Goal: Information Seeking & Learning: Learn about a topic

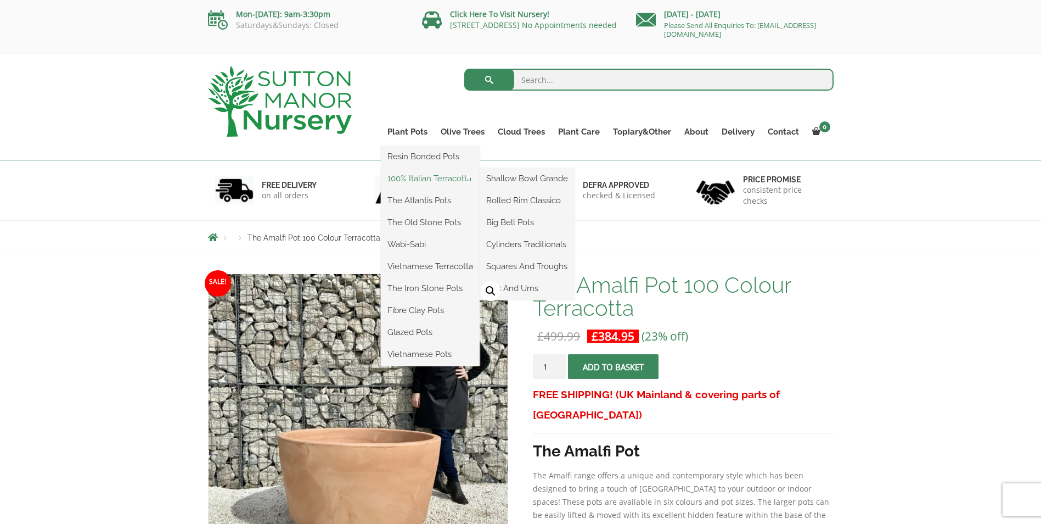
click at [410, 176] on link "100% Italian Terracotta" at bounding box center [430, 178] width 99 height 16
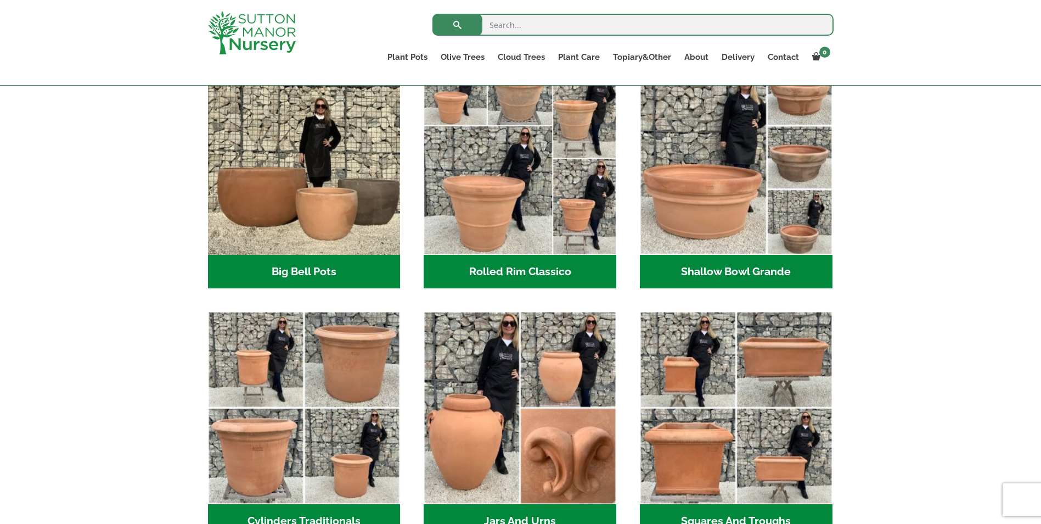
scroll to position [226, 0]
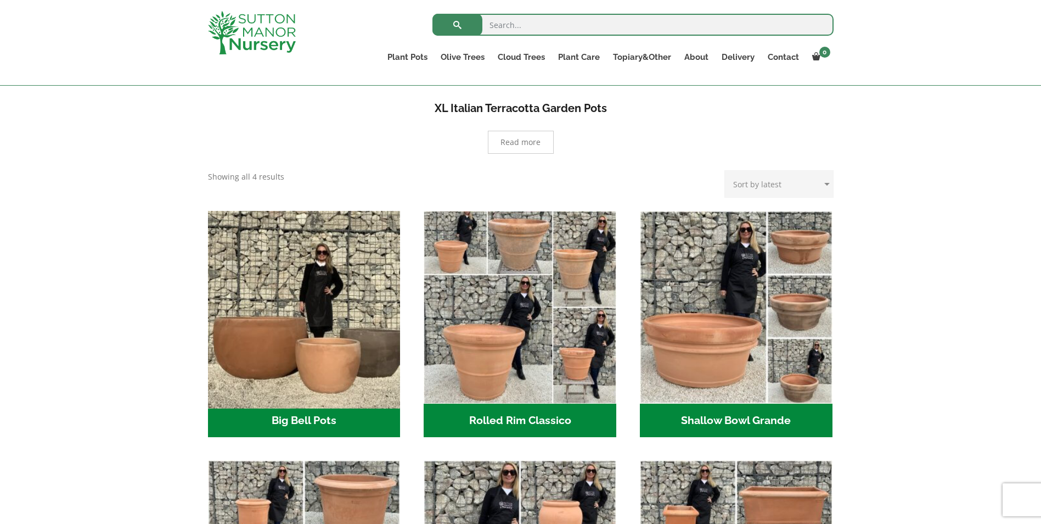
click at [291, 344] on img "Visit product category Big Bell Pots" at bounding box center [304, 307] width 202 height 202
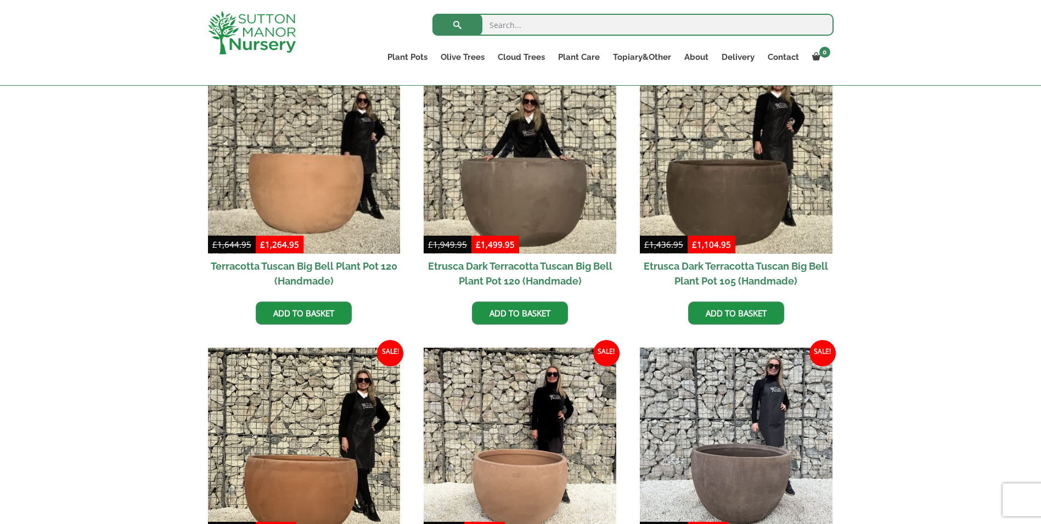
scroll to position [303, 0]
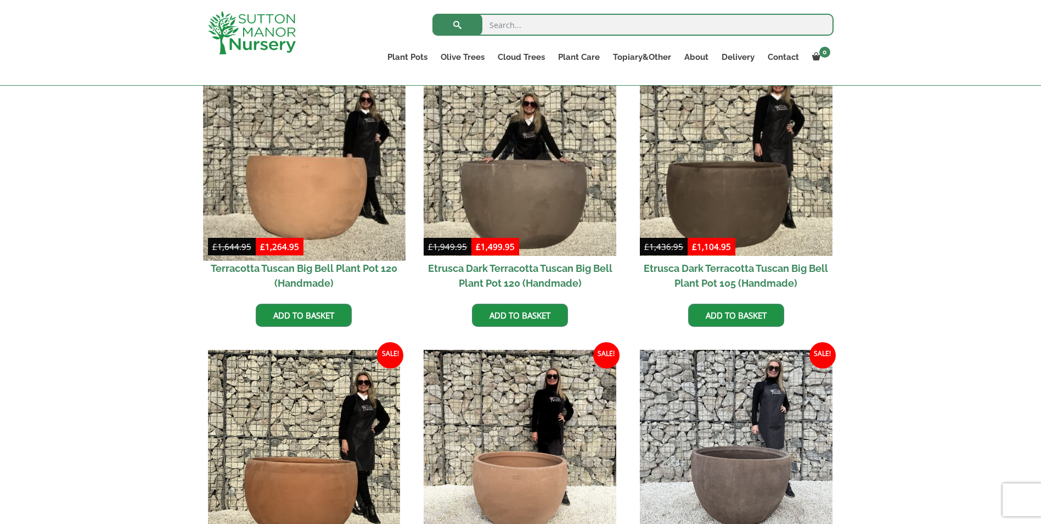
click at [312, 201] on img at bounding box center [304, 159] width 202 height 202
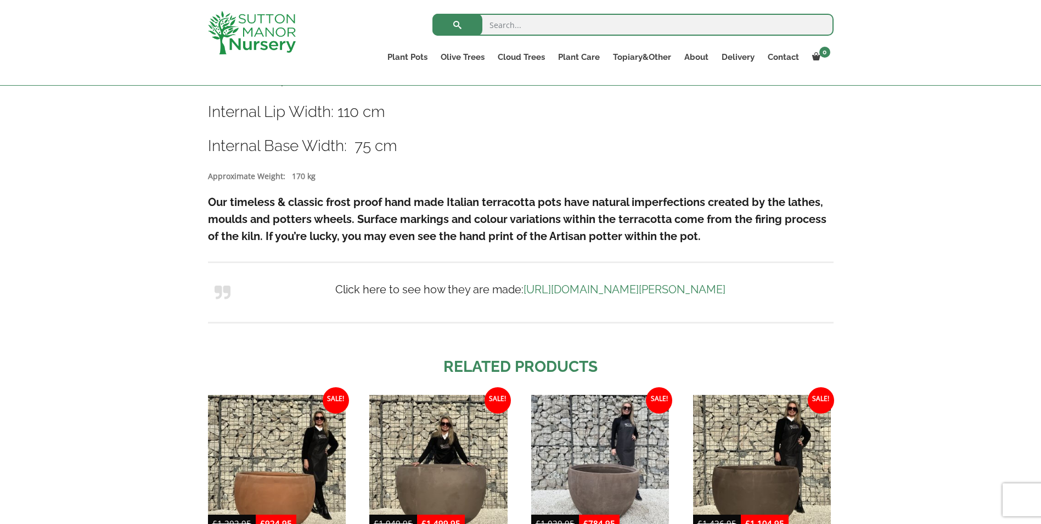
scroll to position [713, 0]
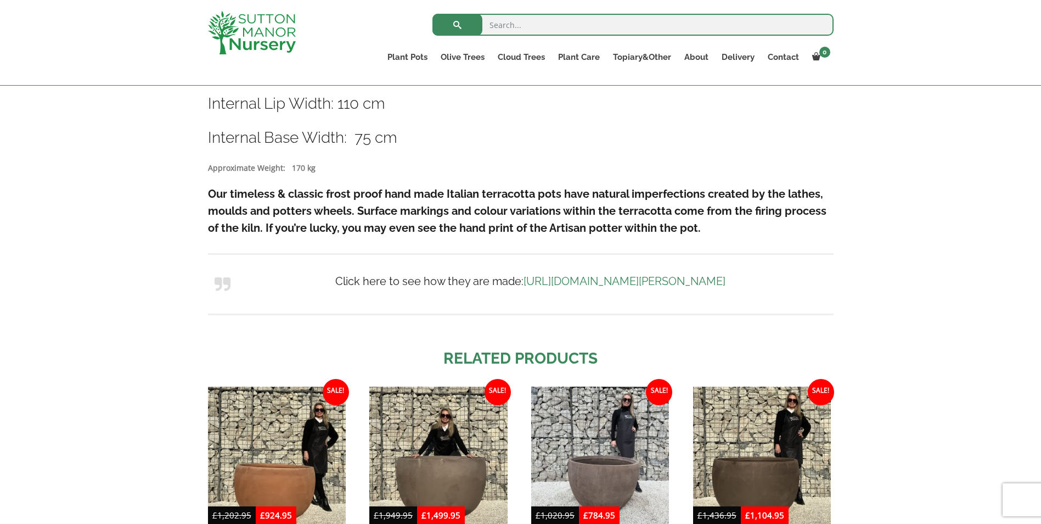
click at [529, 286] on link "https://www.suttonmanornursery.co.uk/sutton-manor-terracotta/" at bounding box center [625, 280] width 202 height 13
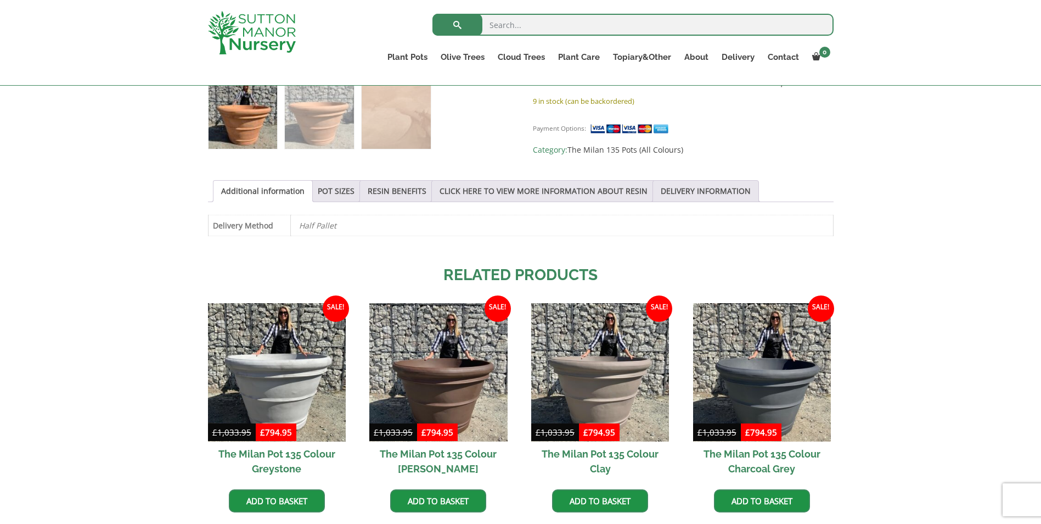
scroll to position [500, 0]
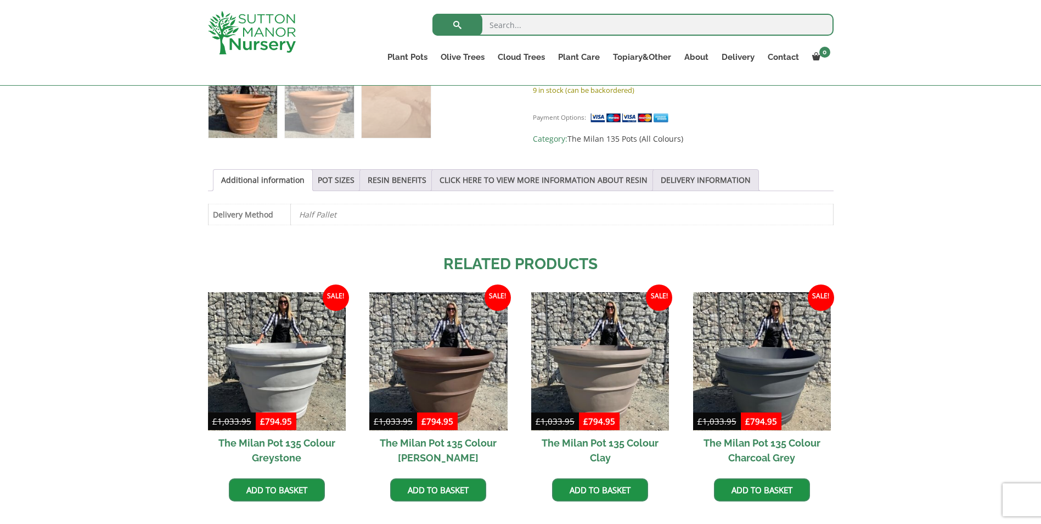
click at [353, 185] on li "POT SIZES" at bounding box center [335, 180] width 53 height 22
click at [327, 182] on link "POT SIZES" at bounding box center [336, 180] width 37 height 21
